Goal: Transaction & Acquisition: Register for event/course

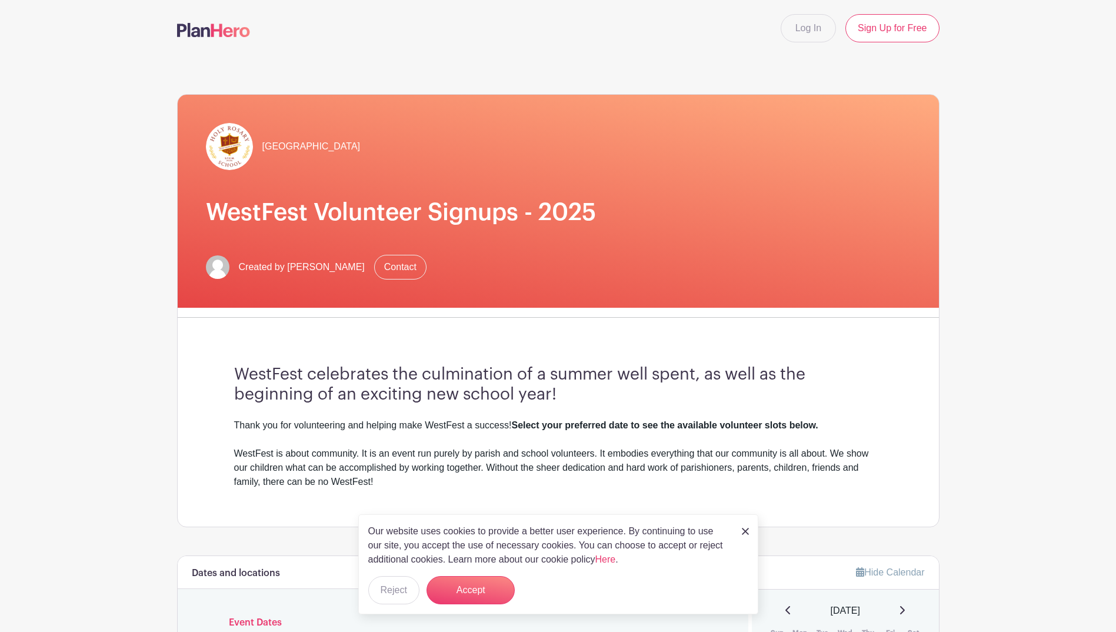
drag, startPoint x: 744, startPoint y: 531, endPoint x: 736, endPoint y: 528, distance: 8.6
click at [744, 531] on img at bounding box center [745, 531] width 7 height 7
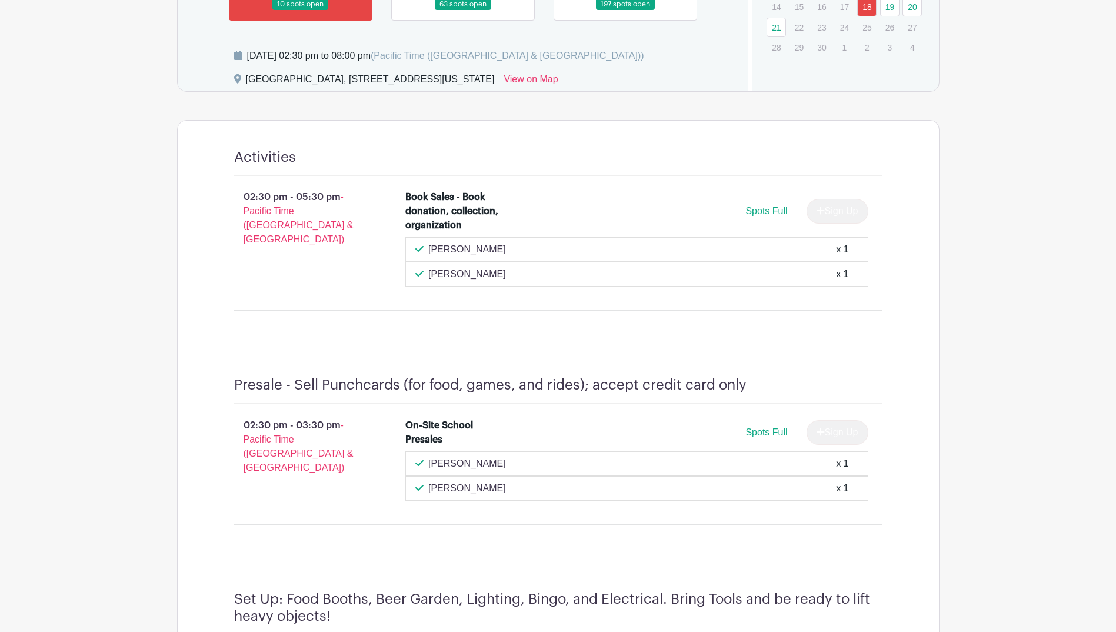
scroll to position [528, 0]
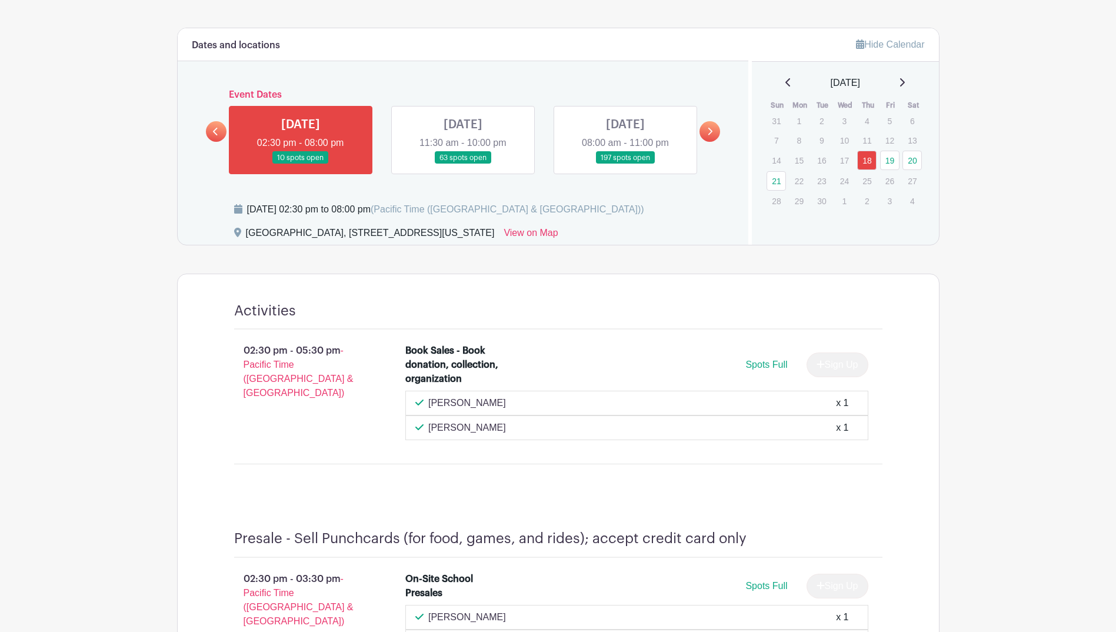
click at [463, 164] on link at bounding box center [463, 164] width 0 height 0
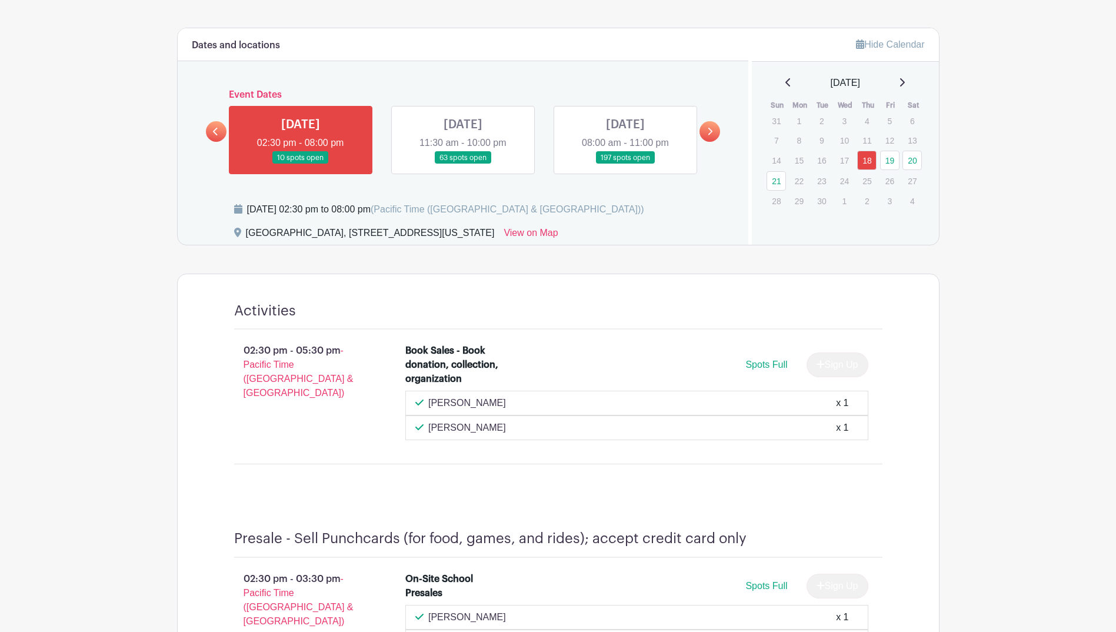
click at [463, 164] on link at bounding box center [463, 164] width 0 height 0
click at [712, 130] on icon at bounding box center [709, 131] width 5 height 9
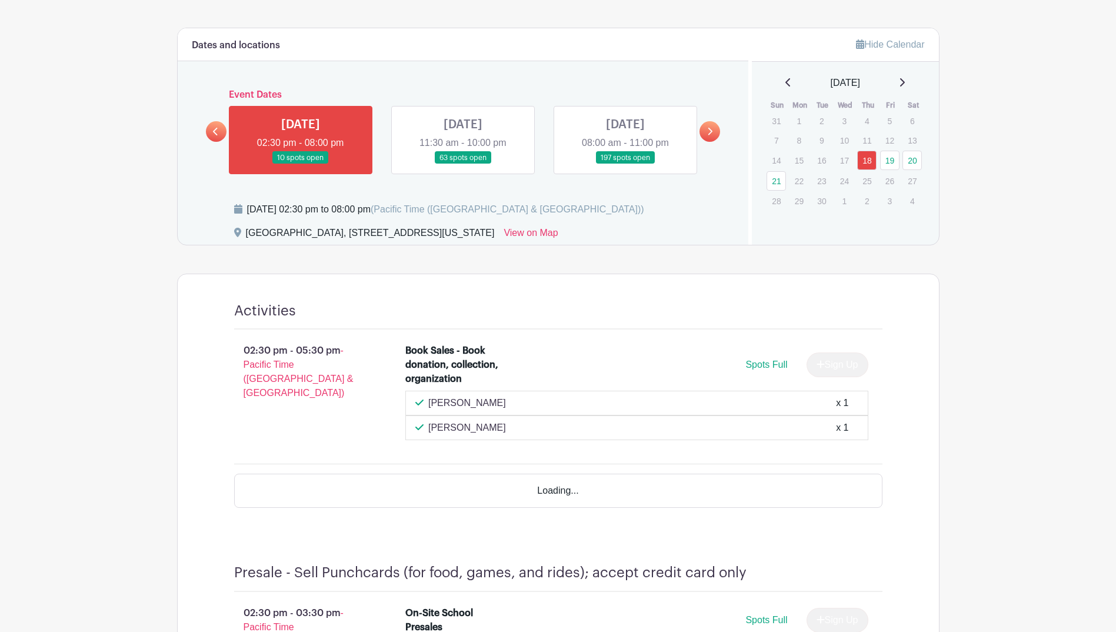
click at [714, 129] on link at bounding box center [710, 131] width 21 height 21
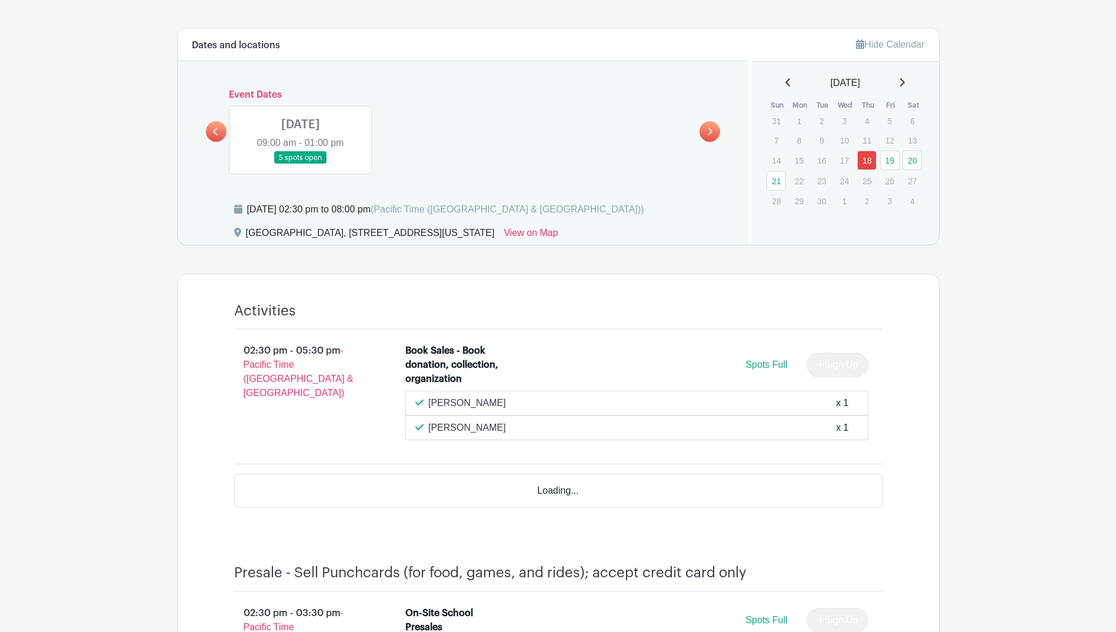
click at [214, 128] on icon at bounding box center [215, 131] width 5 height 9
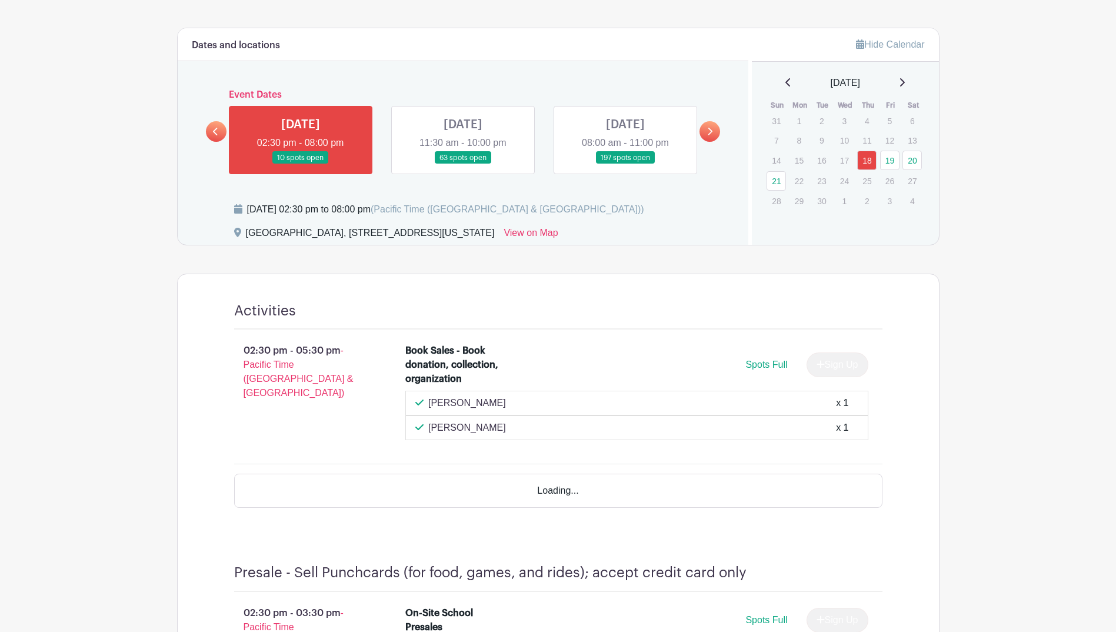
click at [217, 125] on link at bounding box center [216, 131] width 21 height 21
click at [212, 128] on link at bounding box center [216, 131] width 21 height 21
drag, startPoint x: 212, startPoint y: 128, endPoint x: 241, endPoint y: 133, distance: 29.8
click at [212, 128] on link at bounding box center [216, 131] width 21 height 21
click at [463, 164] on link at bounding box center [463, 164] width 0 height 0
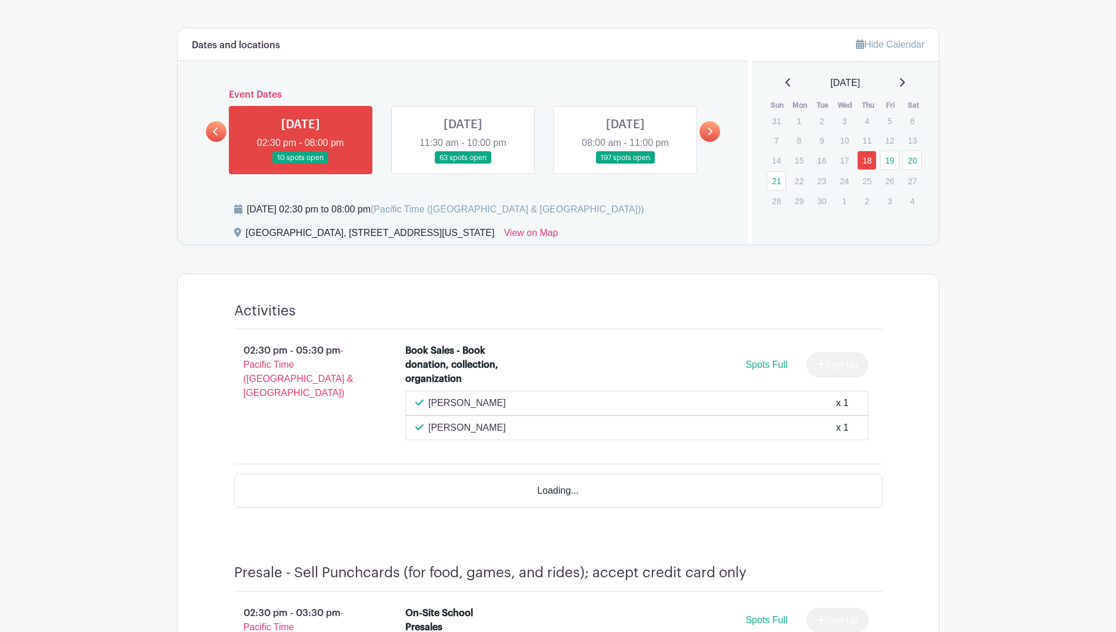
click at [463, 164] on link at bounding box center [463, 164] width 0 height 0
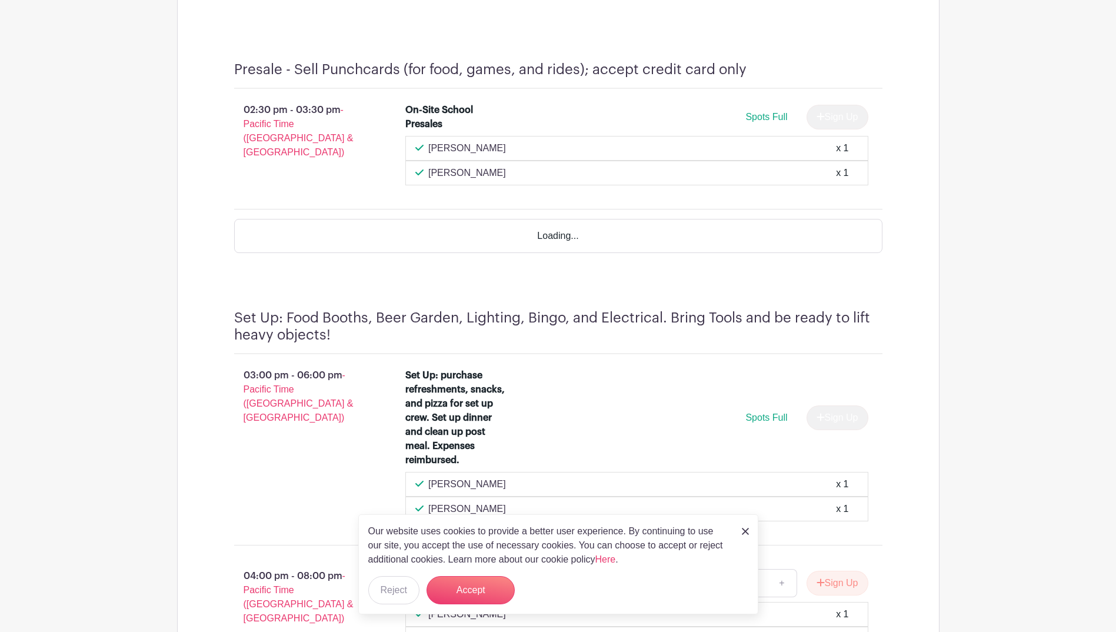
scroll to position [1175, 0]
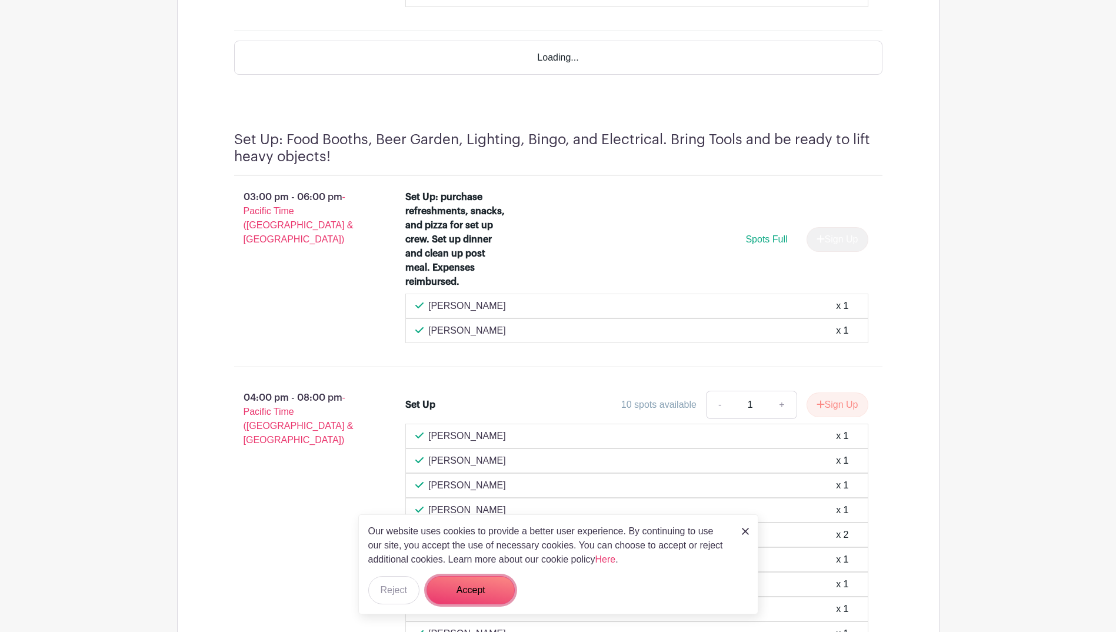
drag, startPoint x: 471, startPoint y: 590, endPoint x: 482, endPoint y: 573, distance: 20.7
click at [472, 591] on button "Accept" at bounding box center [471, 590] width 88 height 28
click at [743, 529] on img at bounding box center [745, 531] width 7 height 7
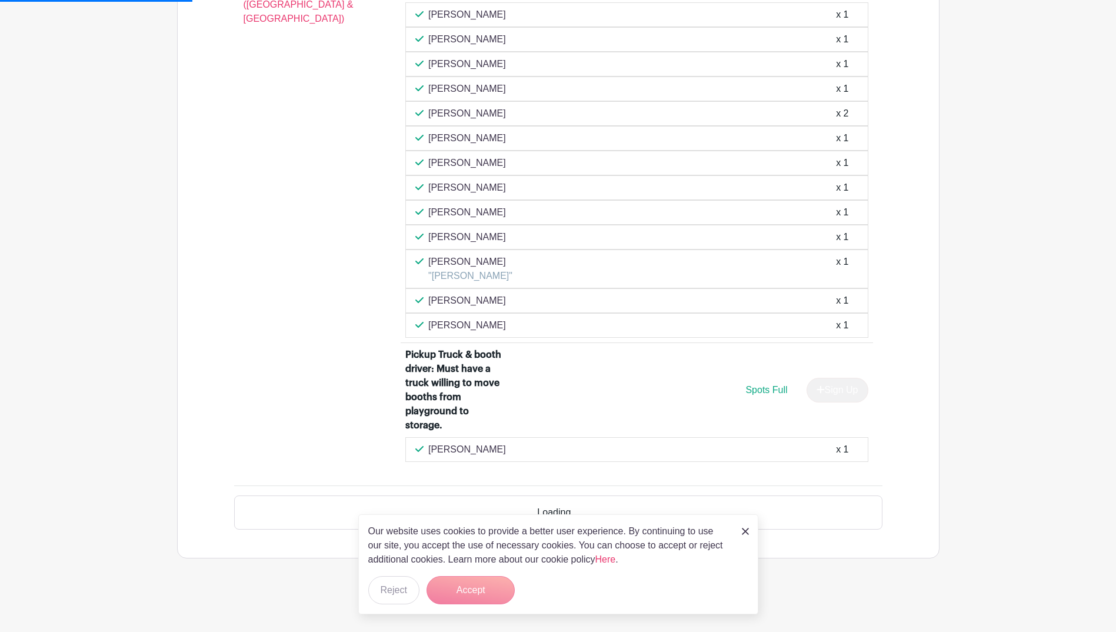
scroll to position [1562, 0]
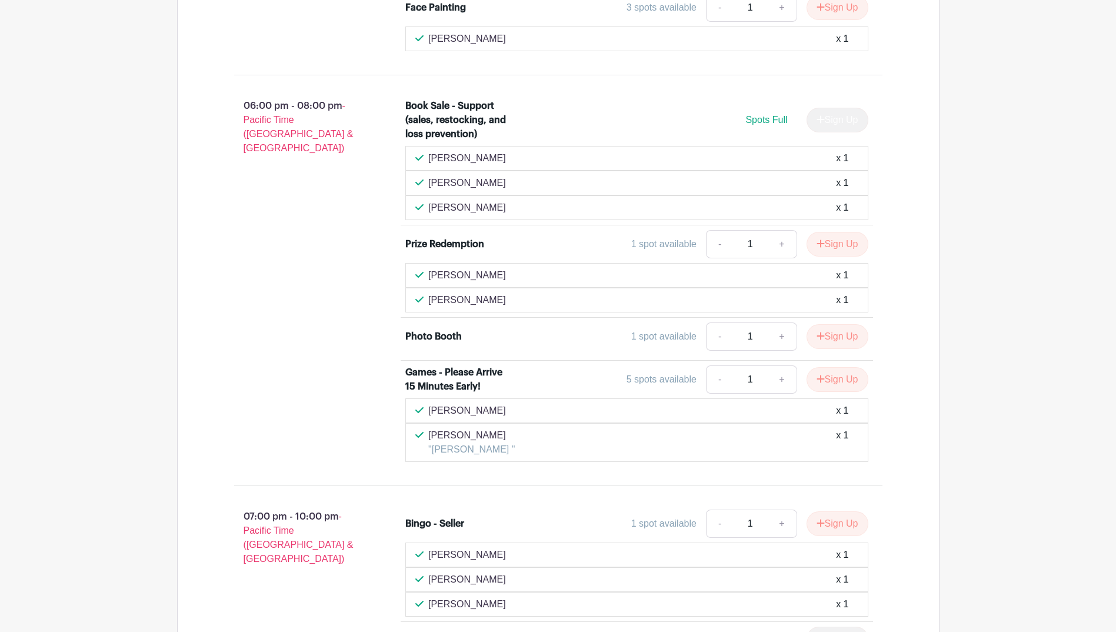
scroll to position [2435, 0]
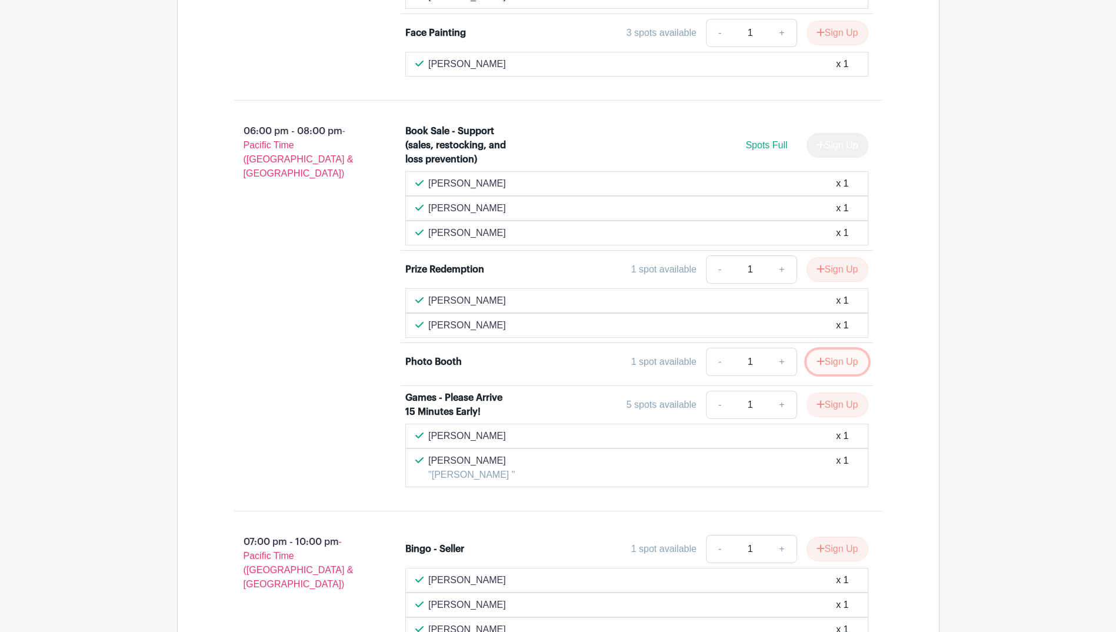
click at [850, 350] on button "Sign Up" at bounding box center [838, 362] width 62 height 25
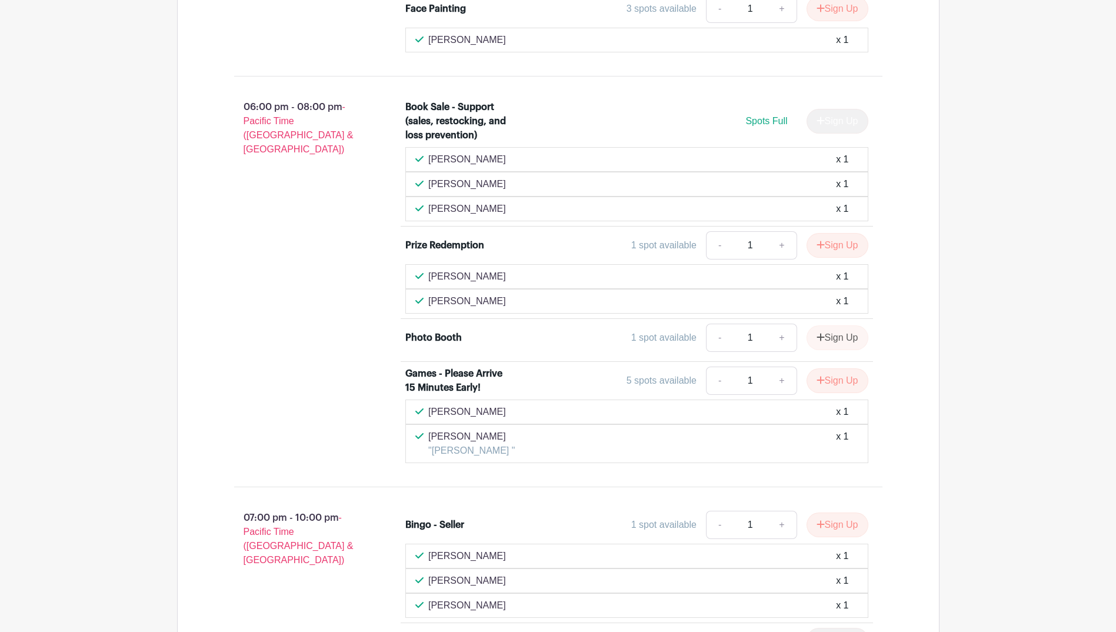
scroll to position [2318, 0]
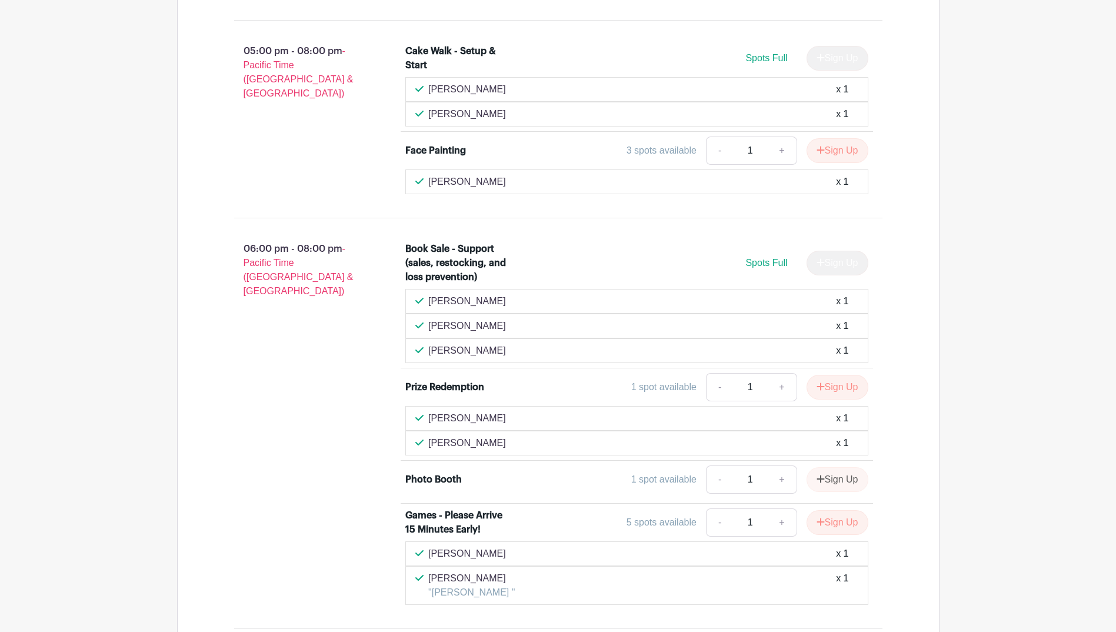
click at [817, 467] on div "Sign Up" at bounding box center [832, 479] width 71 height 25
click at [824, 467] on div "Sign Up" at bounding box center [832, 479] width 71 height 25
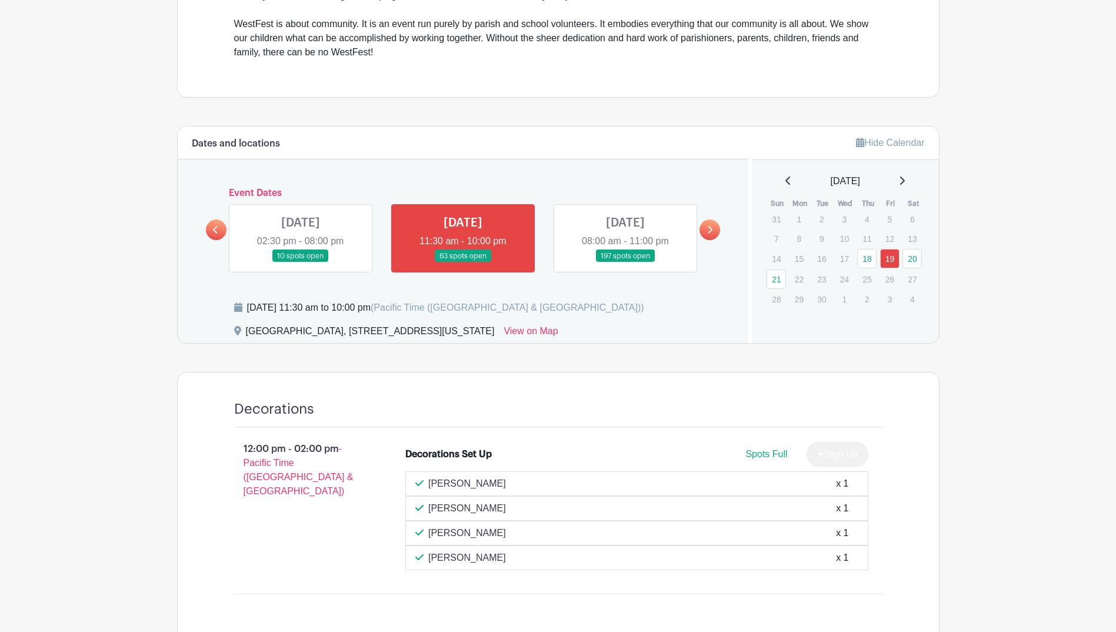
scroll to position [258, 0]
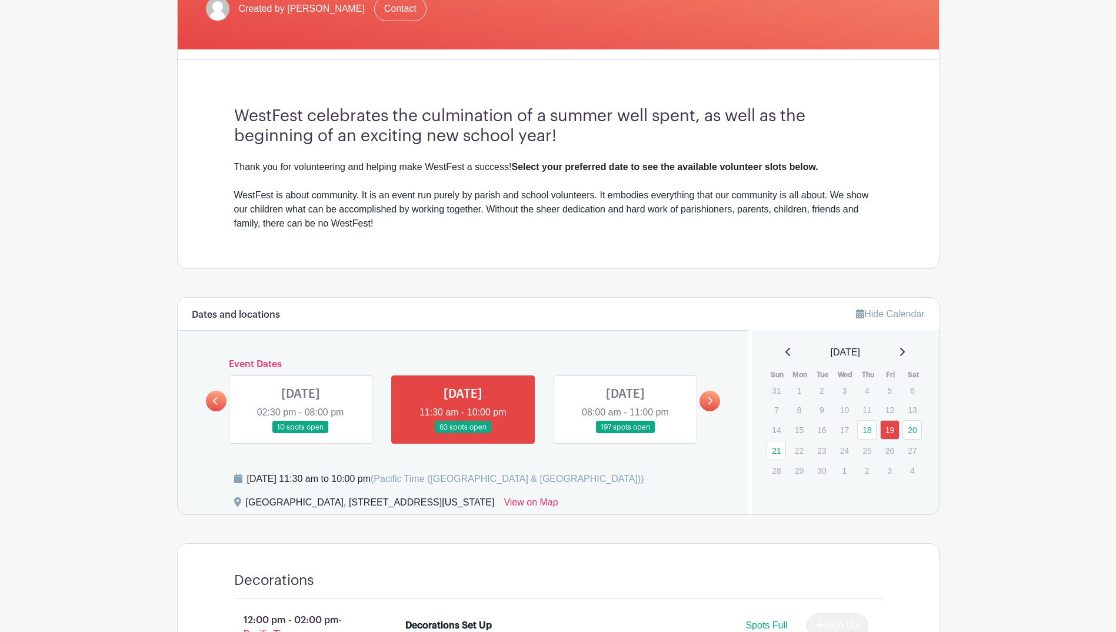
click at [625, 434] on link at bounding box center [625, 434] width 0 height 0
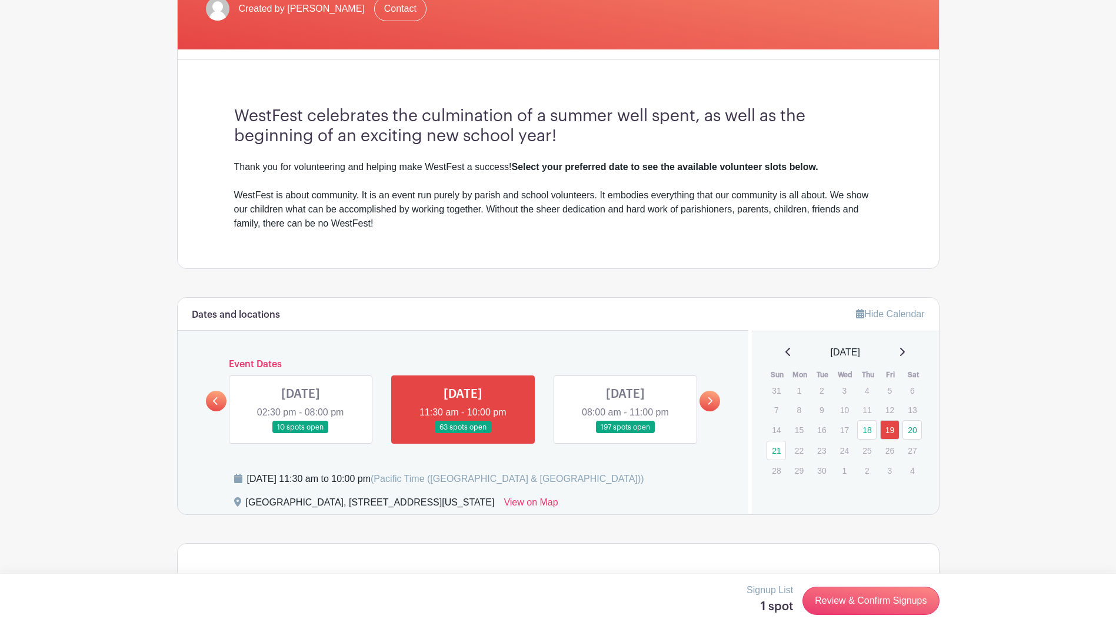
click at [625, 434] on link at bounding box center [625, 434] width 0 height 0
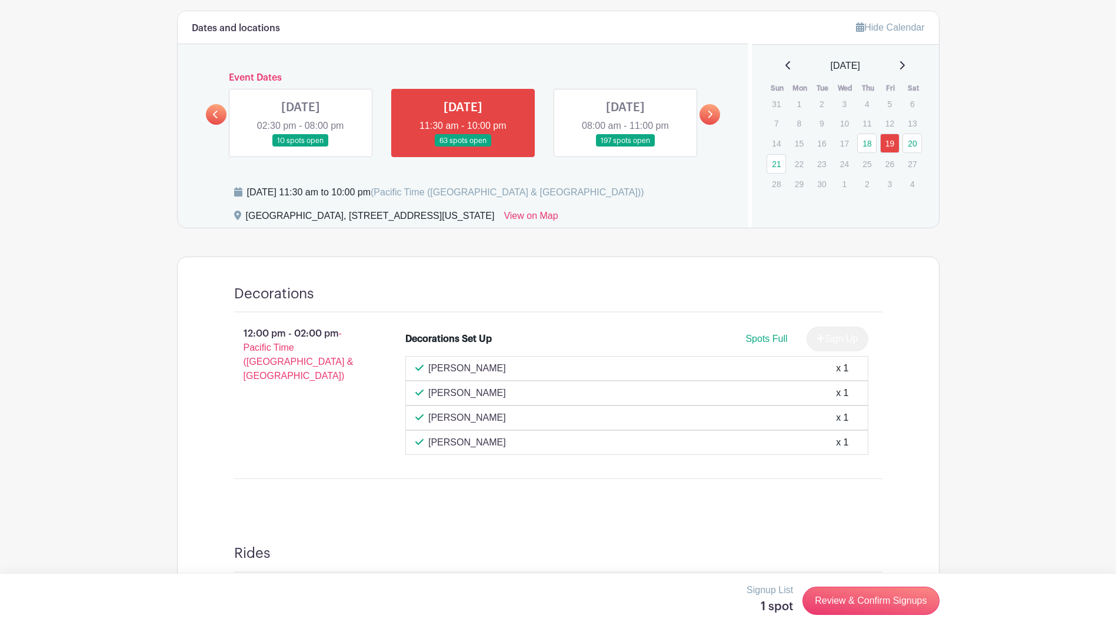
scroll to position [611, 0]
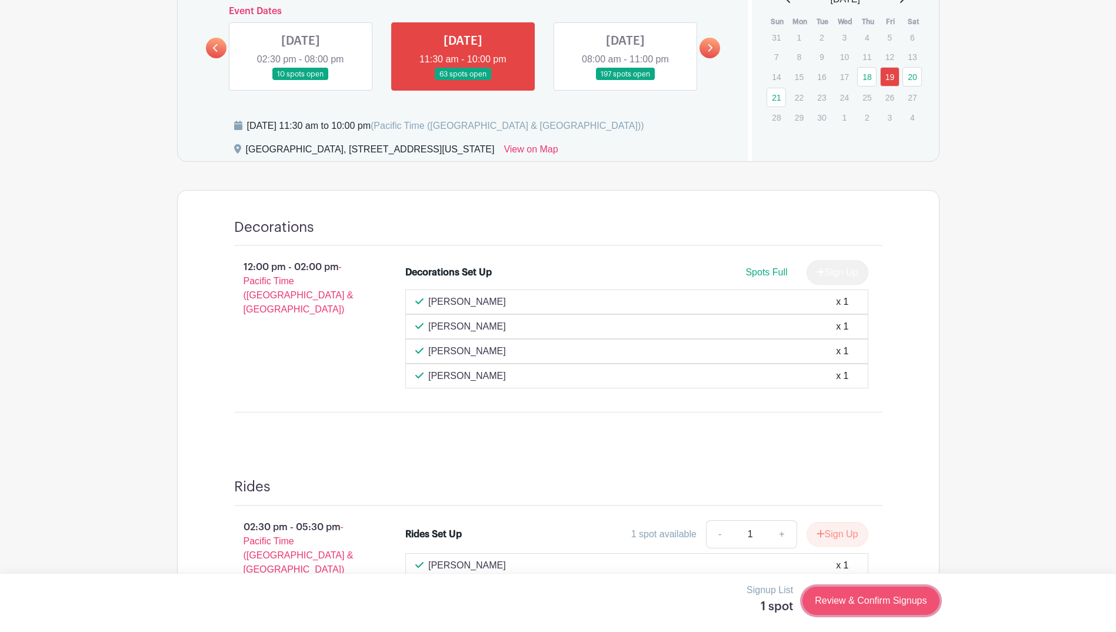
click at [868, 594] on link "Review & Confirm Signups" at bounding box center [871, 601] width 137 height 28
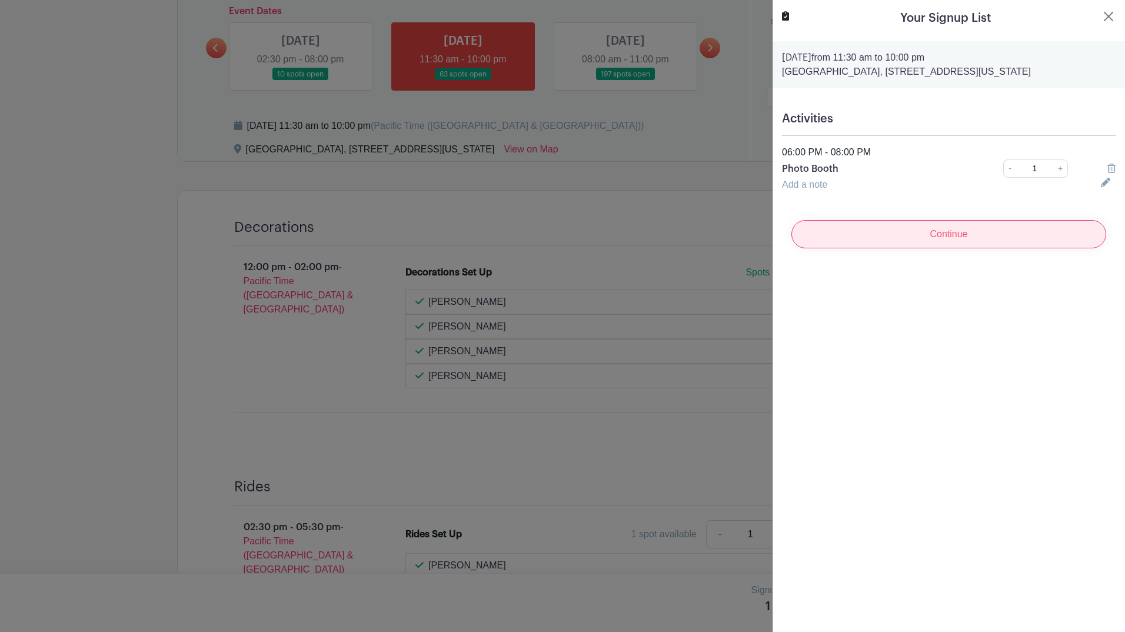
click at [914, 233] on input "Continue" at bounding box center [948, 234] width 315 height 28
click at [808, 185] on link "Add a note" at bounding box center [804, 184] width 45 height 10
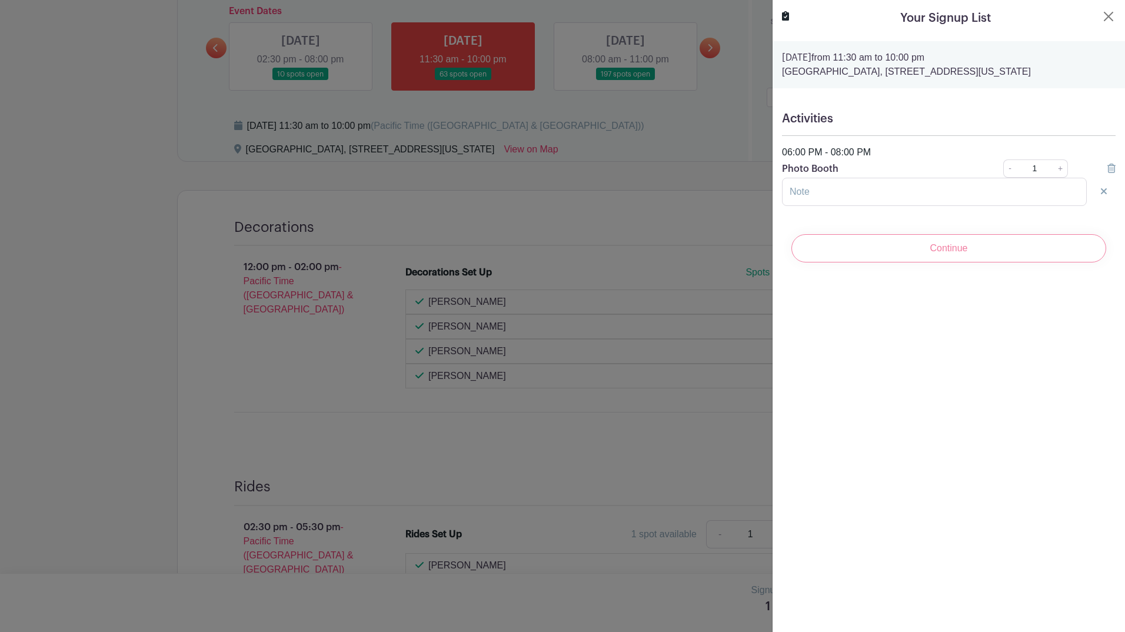
click at [916, 249] on div "Continue" at bounding box center [949, 248] width 334 height 47
click at [950, 251] on div "Continue" at bounding box center [949, 248] width 334 height 47
drag, startPoint x: 982, startPoint y: 249, endPoint x: 1020, endPoint y: 220, distance: 47.4
click at [982, 248] on div "Continue" at bounding box center [949, 248] width 334 height 47
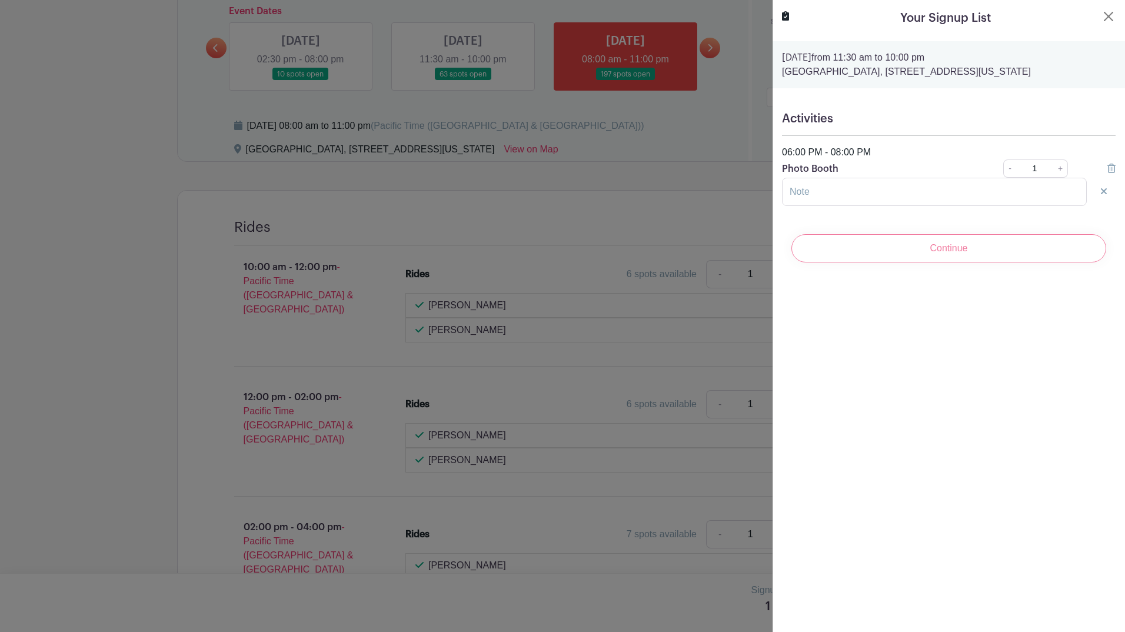
click at [1101, 189] on icon at bounding box center [1104, 191] width 6 height 6
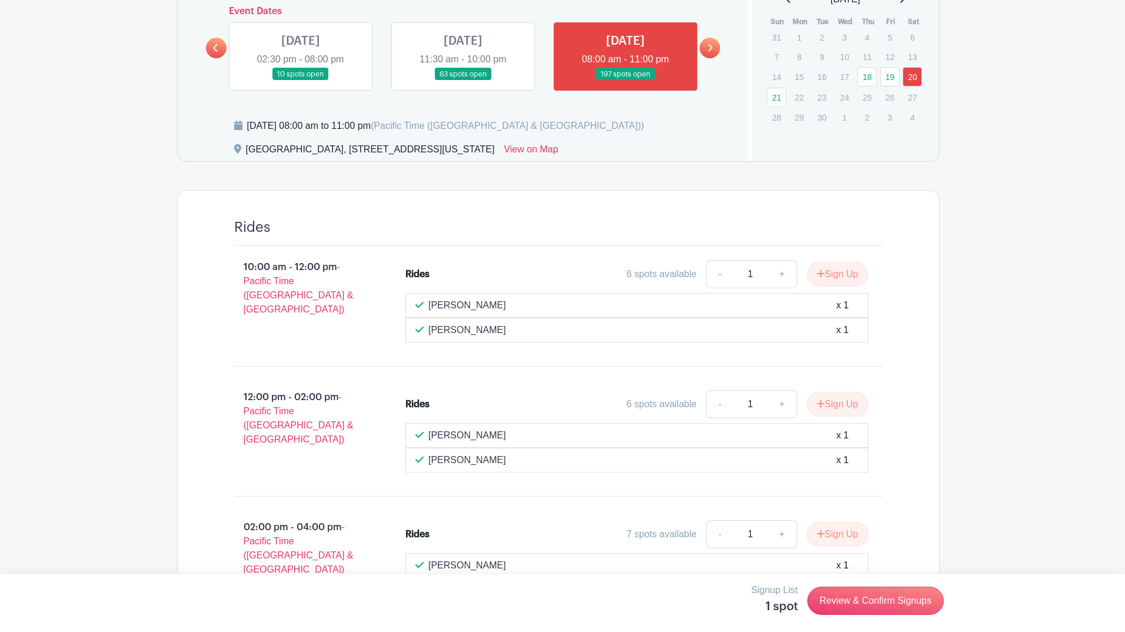
click at [402, 210] on div at bounding box center [562, 316] width 1125 height 632
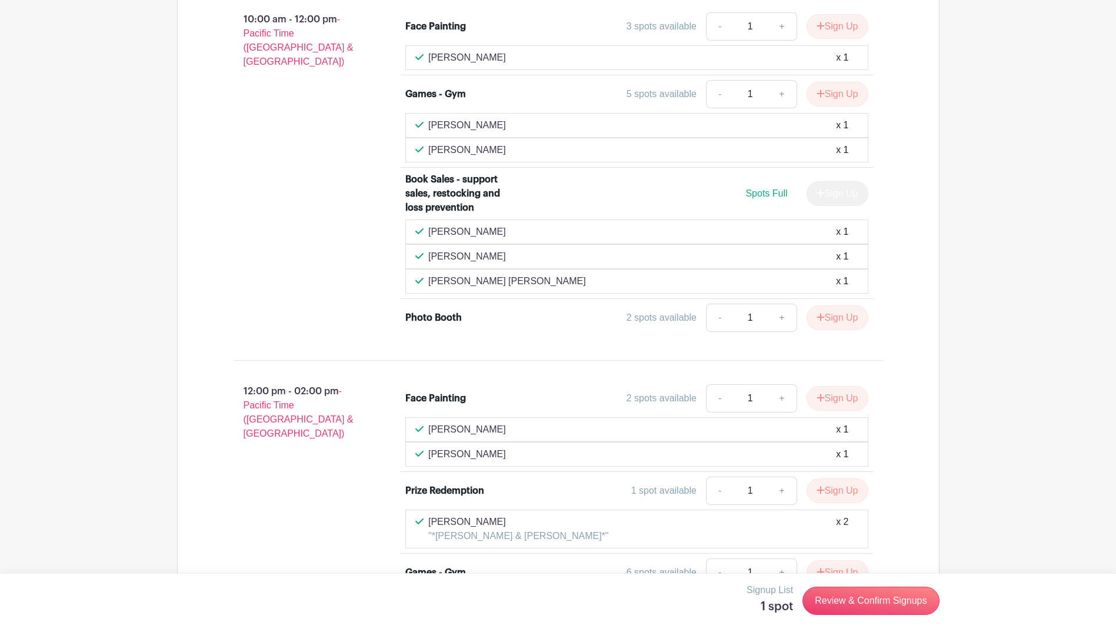
scroll to position [1965, 0]
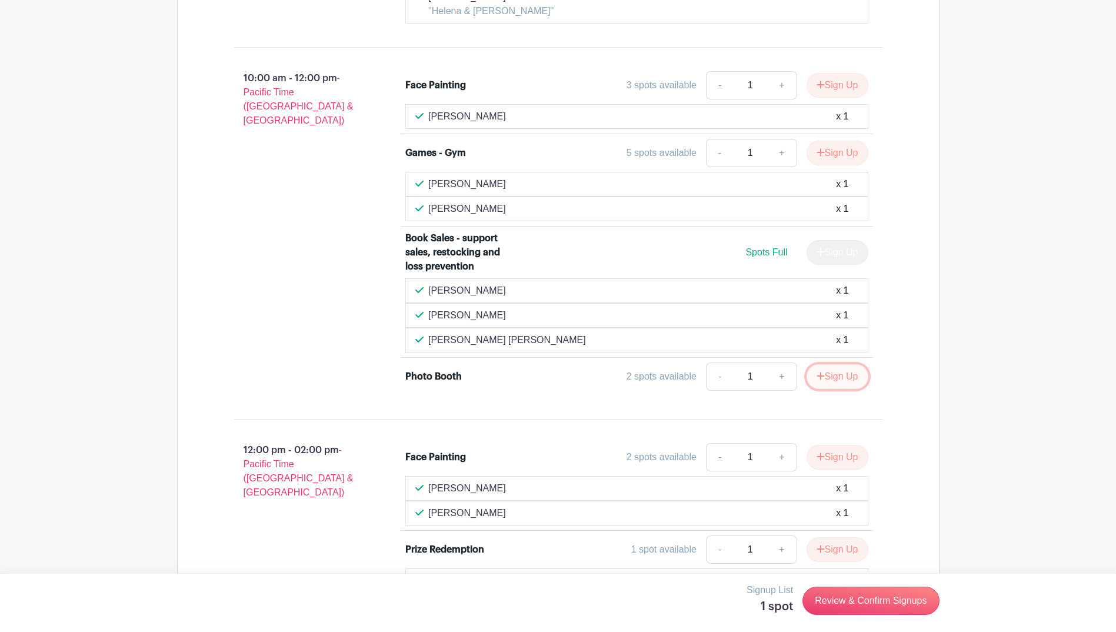
click at [826, 364] on button "Sign Up" at bounding box center [838, 376] width 62 height 25
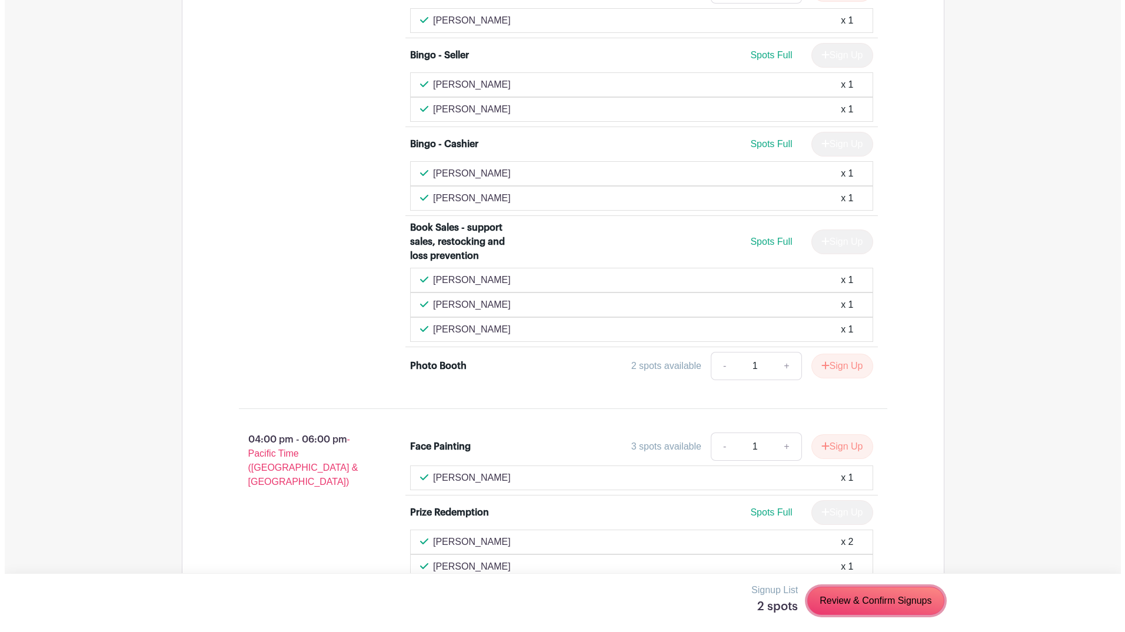
scroll to position [3225, 0]
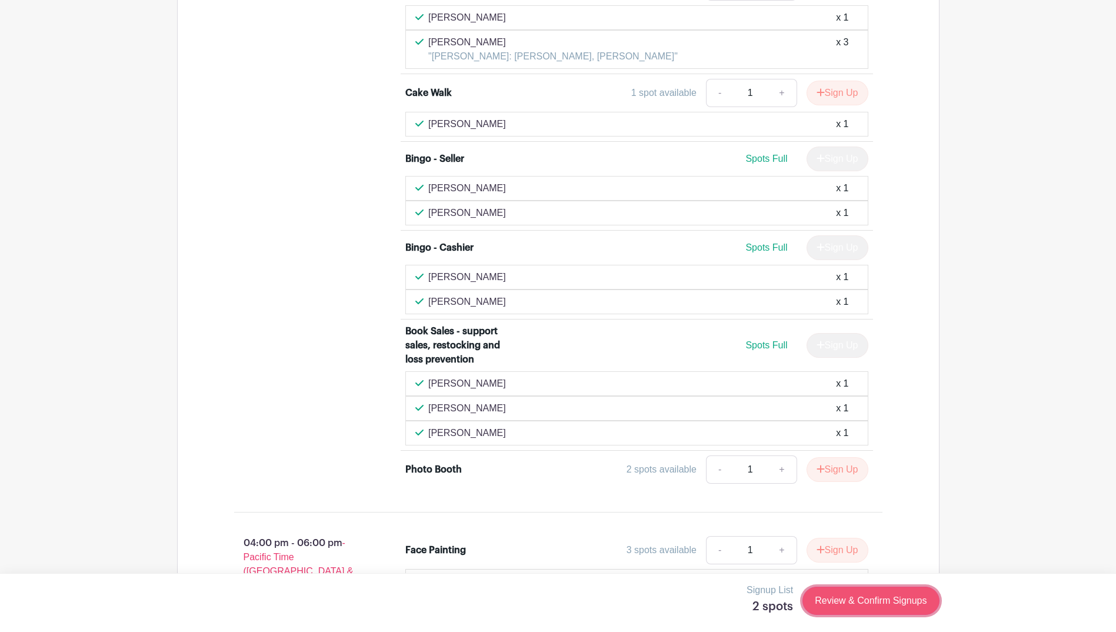
click at [829, 597] on link "Review & Confirm Signups" at bounding box center [871, 601] width 137 height 28
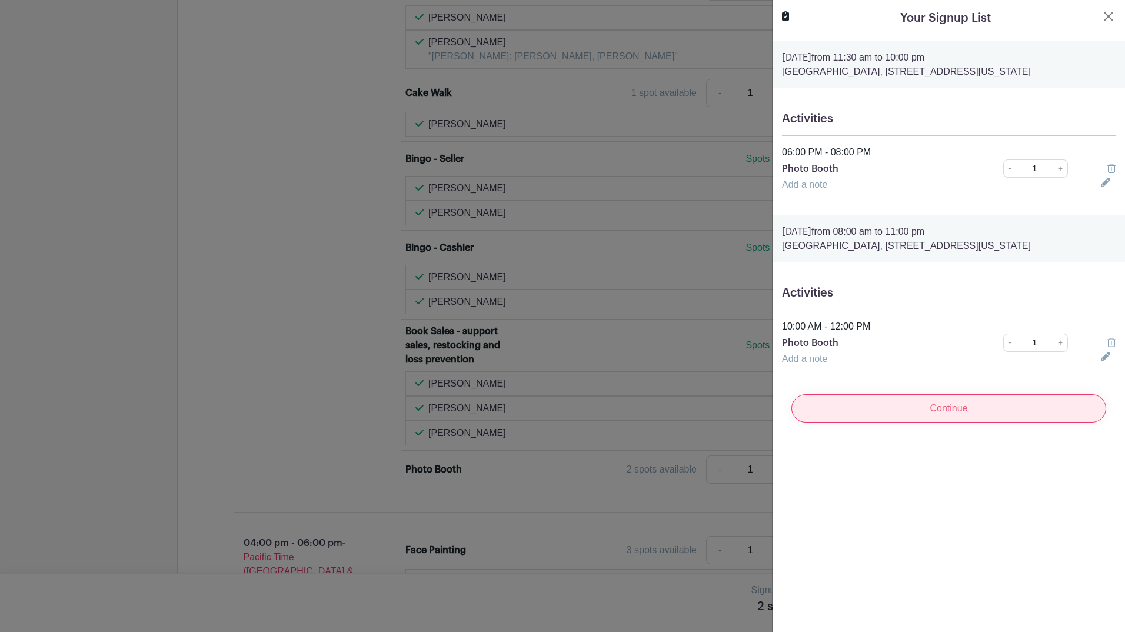
click at [892, 410] on input "Continue" at bounding box center [948, 408] width 315 height 28
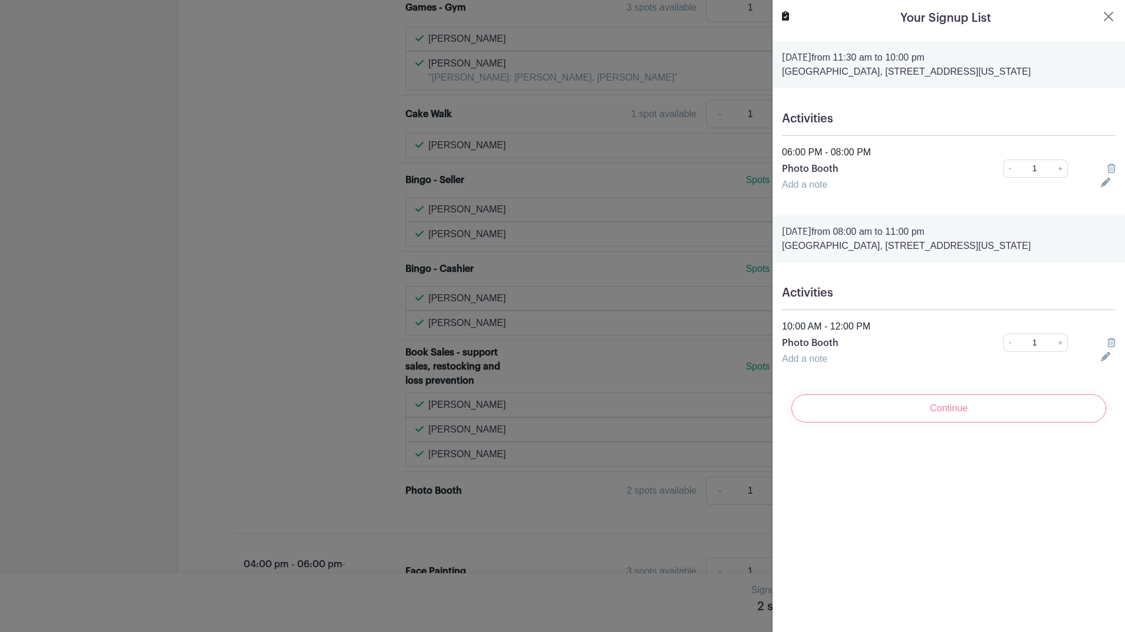
scroll to position [3246, 0]
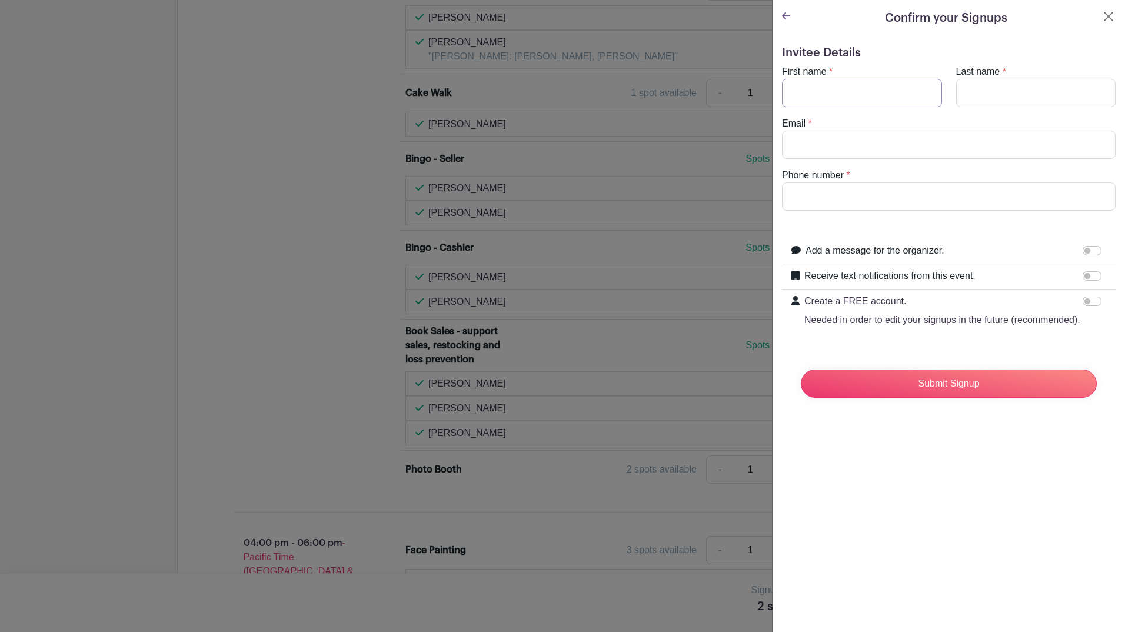
click at [843, 96] on input "First name" at bounding box center [862, 93] width 160 height 28
click at [834, 96] on input "First name" at bounding box center [862, 93] width 160 height 28
type input "kirsten"
type input "franklin-temple"
type input "kfranklin.temple@gmail.com"
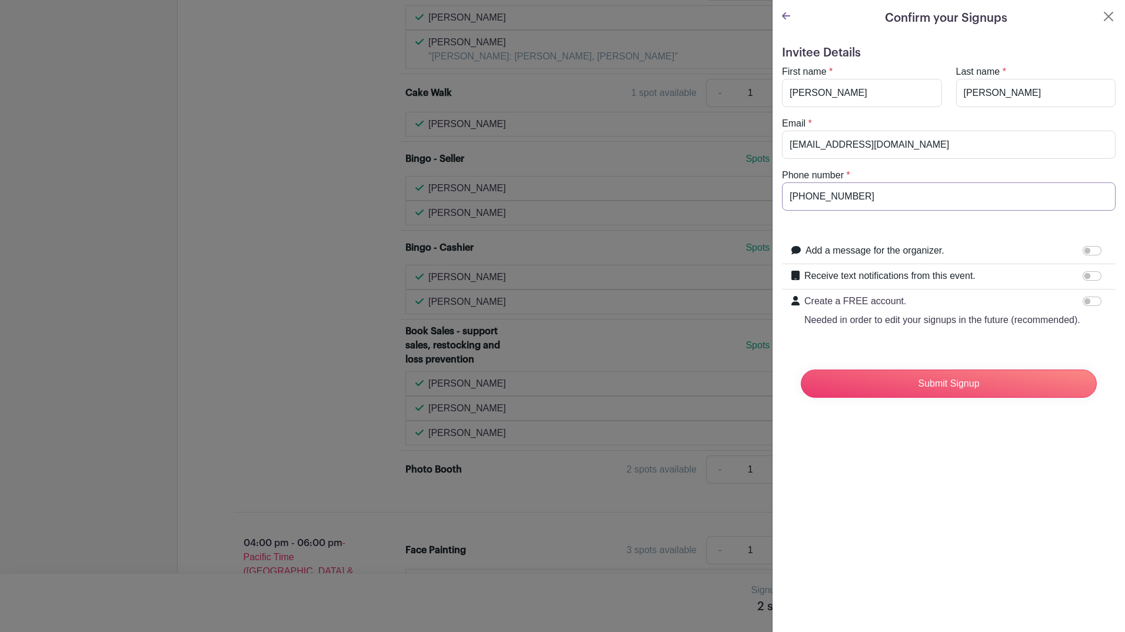
type input "206-351-4086"
click at [1083, 277] on input "Receive text notifications from this event." at bounding box center [1092, 275] width 19 height 9
checkbox input "true"
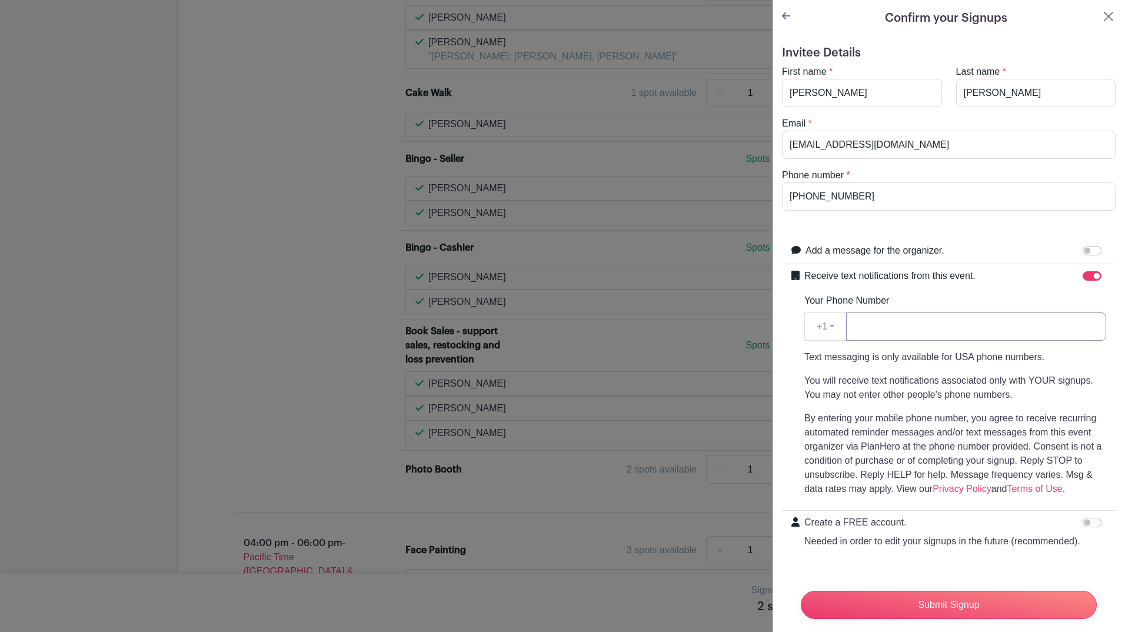
click at [916, 328] on input "Your Phone Number" at bounding box center [976, 326] width 260 height 28
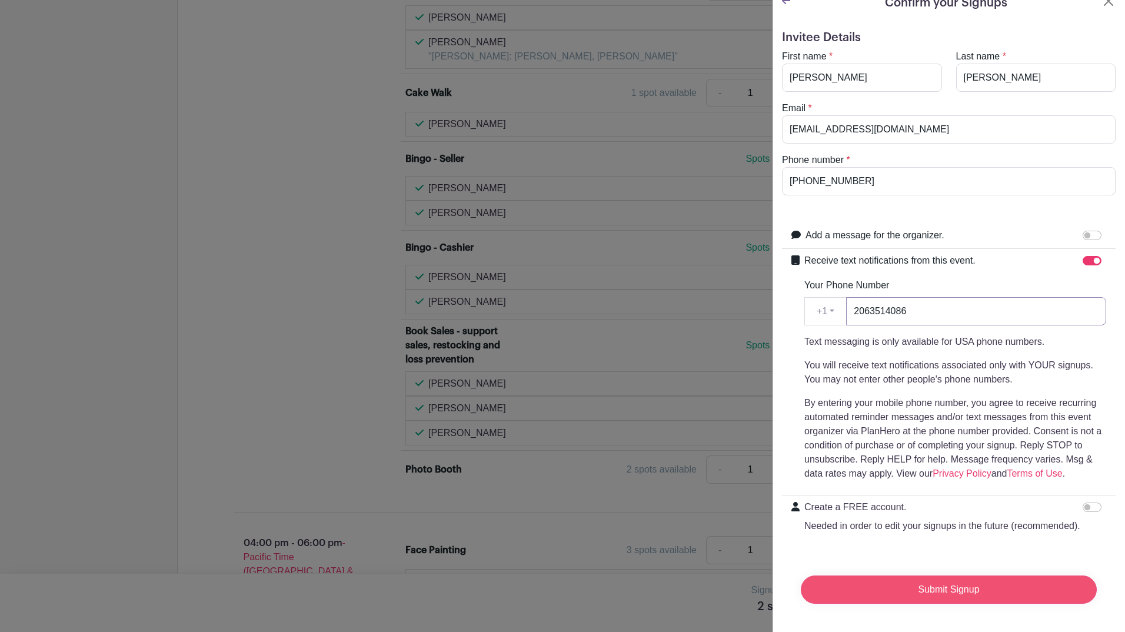
type input "2063514086"
click at [926, 580] on input "Submit Signup" at bounding box center [949, 589] width 296 height 28
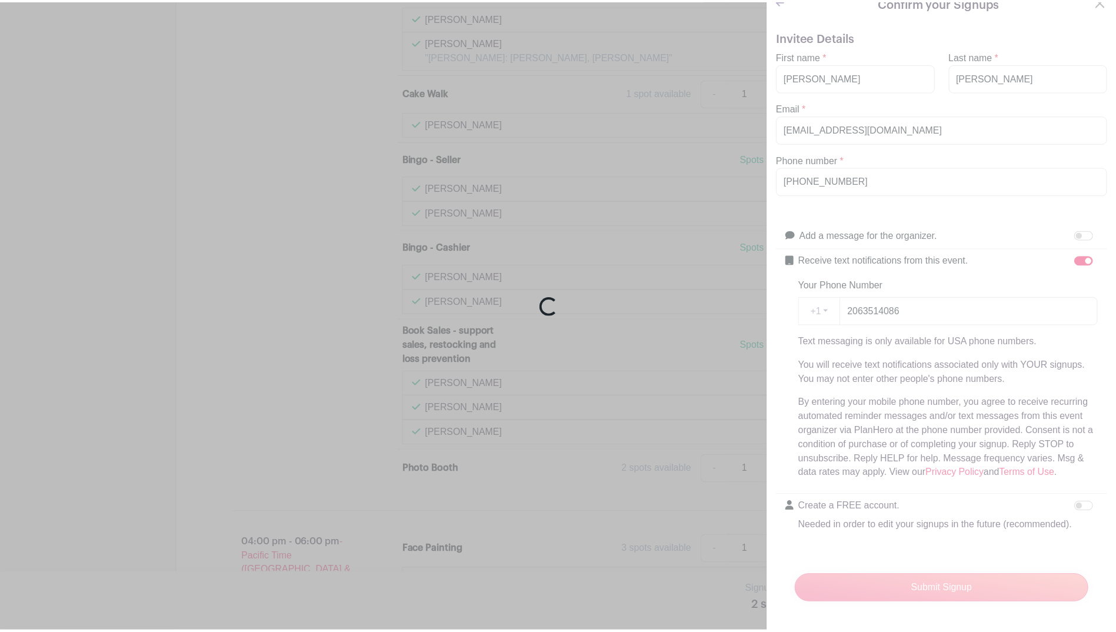
scroll to position [3271, 0]
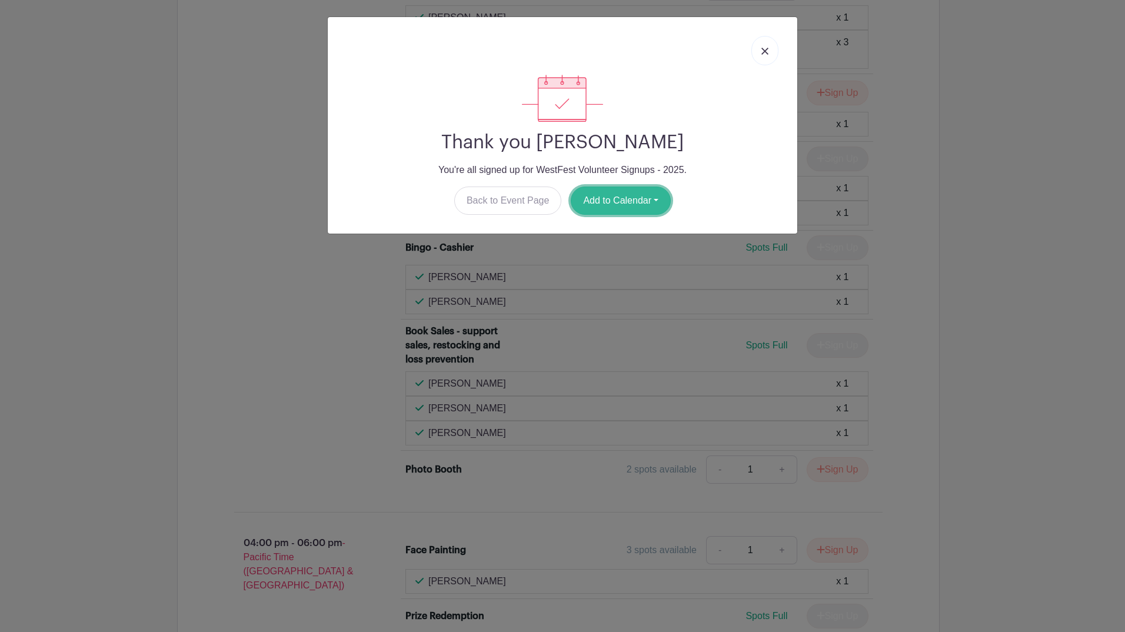
click at [615, 199] on button "Add to Calendar" at bounding box center [621, 201] width 100 height 28
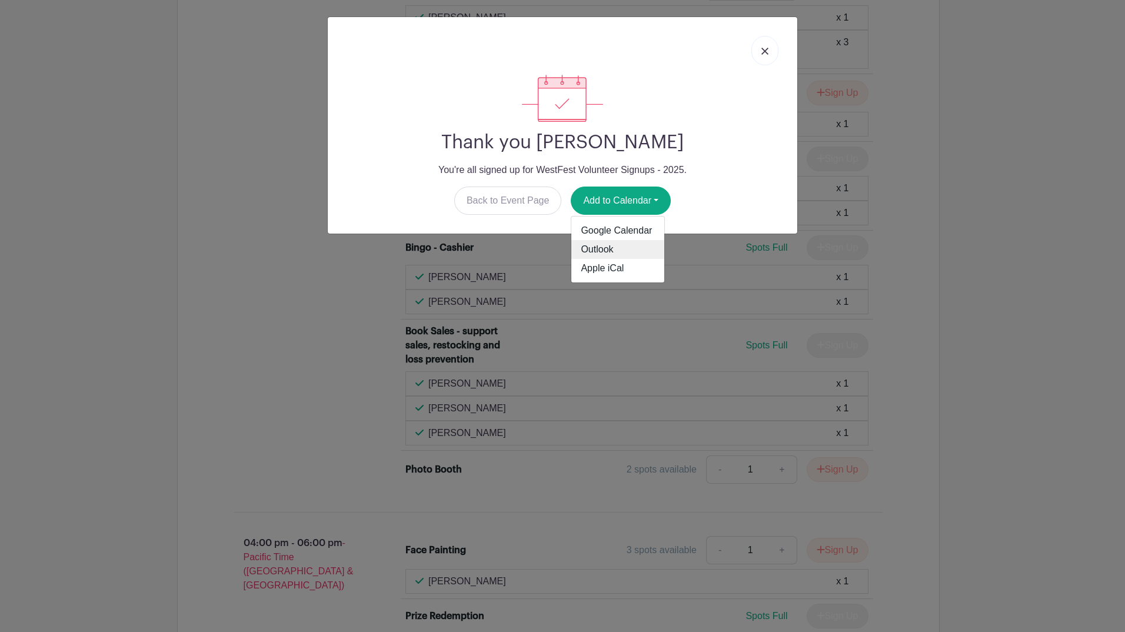
click at [608, 248] on link "Outlook" at bounding box center [617, 249] width 93 height 19
drag, startPoint x: 764, startPoint y: 51, endPoint x: 758, endPoint y: 46, distance: 7.2
click at [764, 51] on img at bounding box center [764, 51] width 7 height 7
